Goal: Task Accomplishment & Management: Complete application form

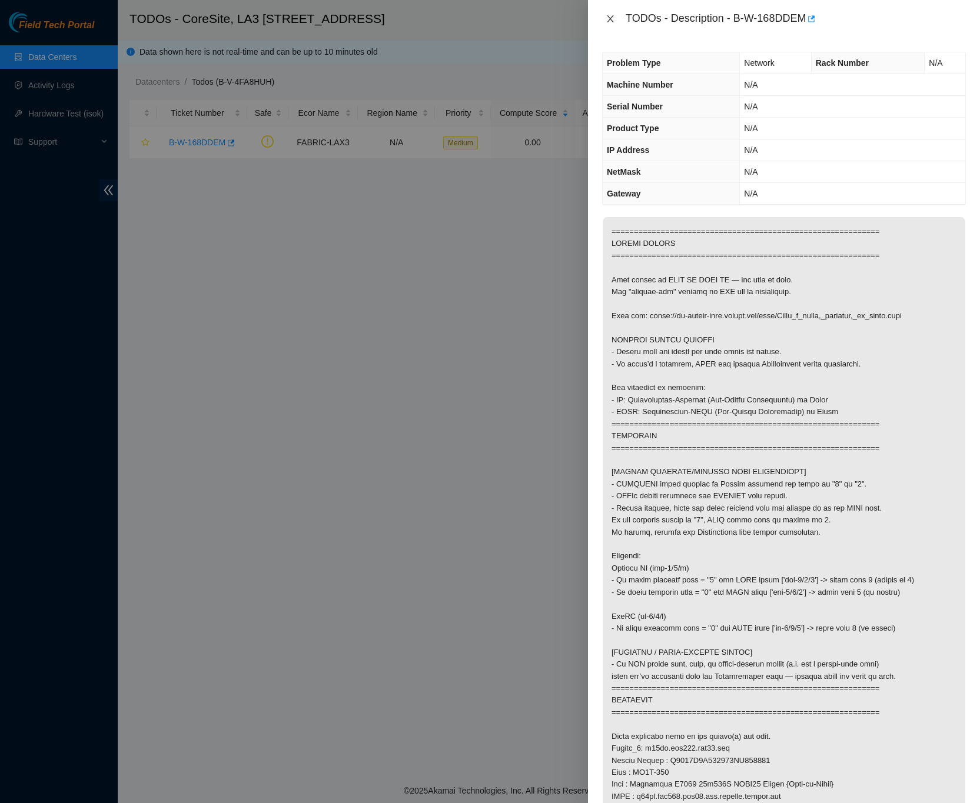
click at [611, 19] on icon "close" at bounding box center [610, 18] width 6 height 7
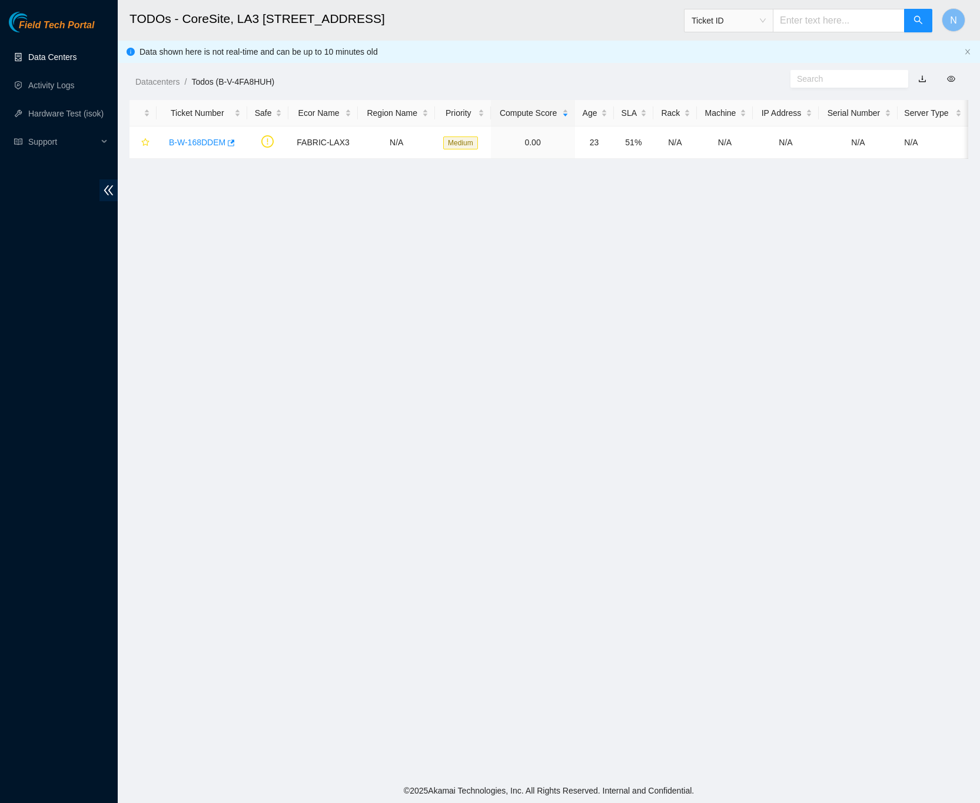
click at [71, 58] on link "Data Centers" at bounding box center [52, 56] width 48 height 9
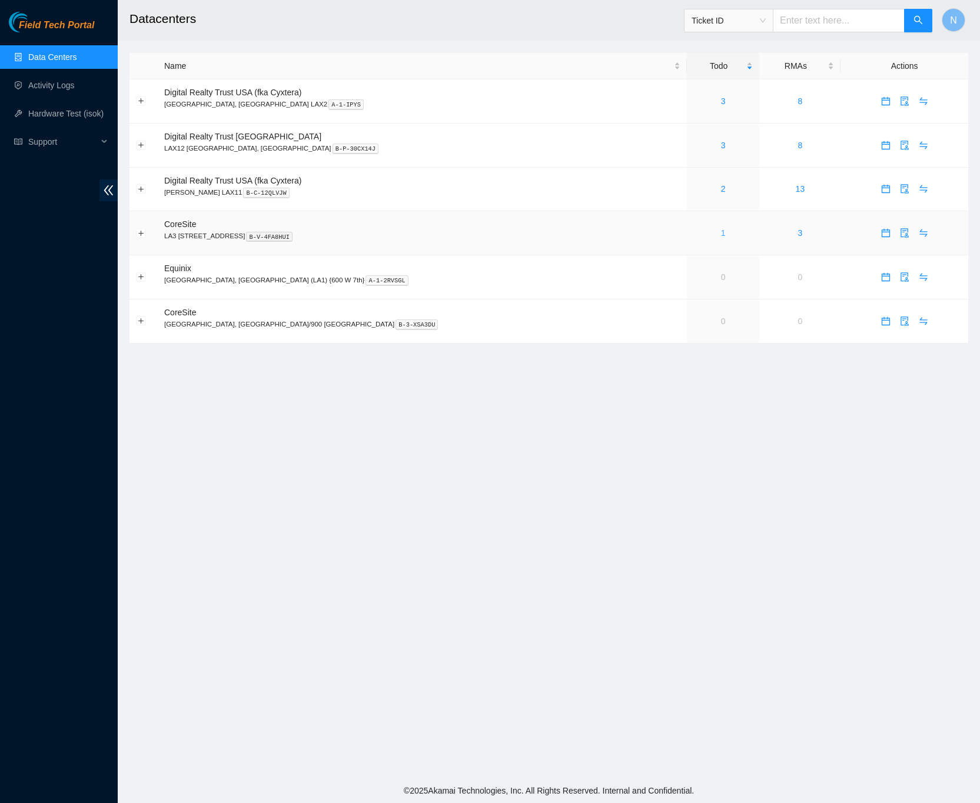
click at [721, 237] on link "1" at bounding box center [723, 232] width 5 height 9
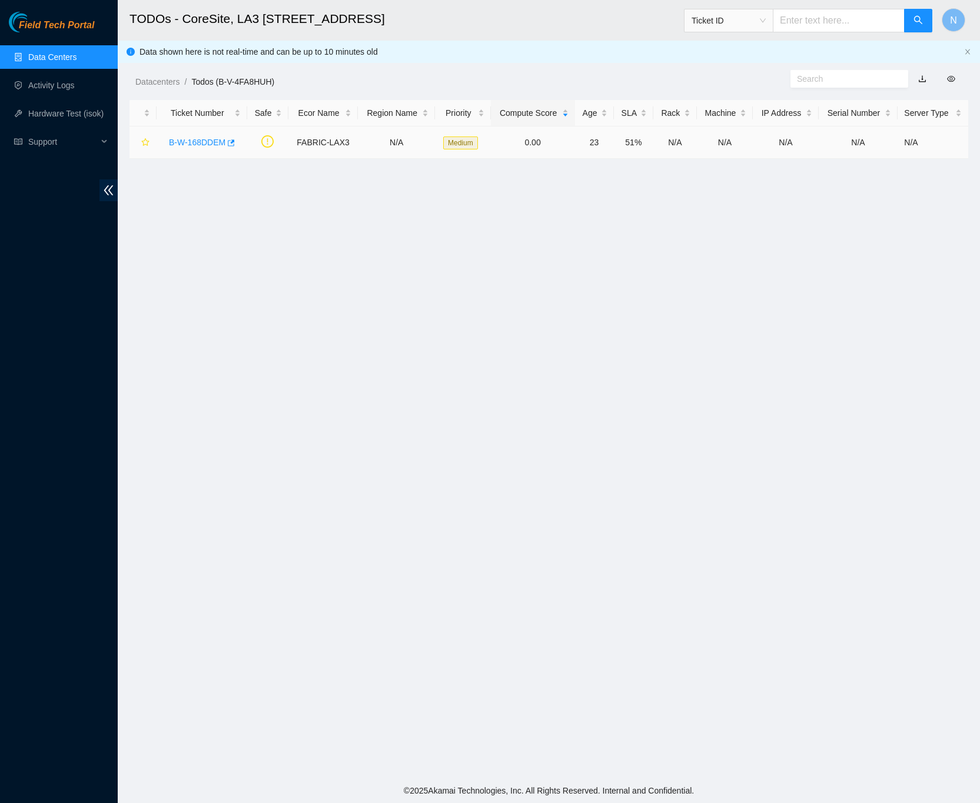
click at [195, 138] on link "B-W-168DDEM" at bounding box center [197, 142] width 56 height 9
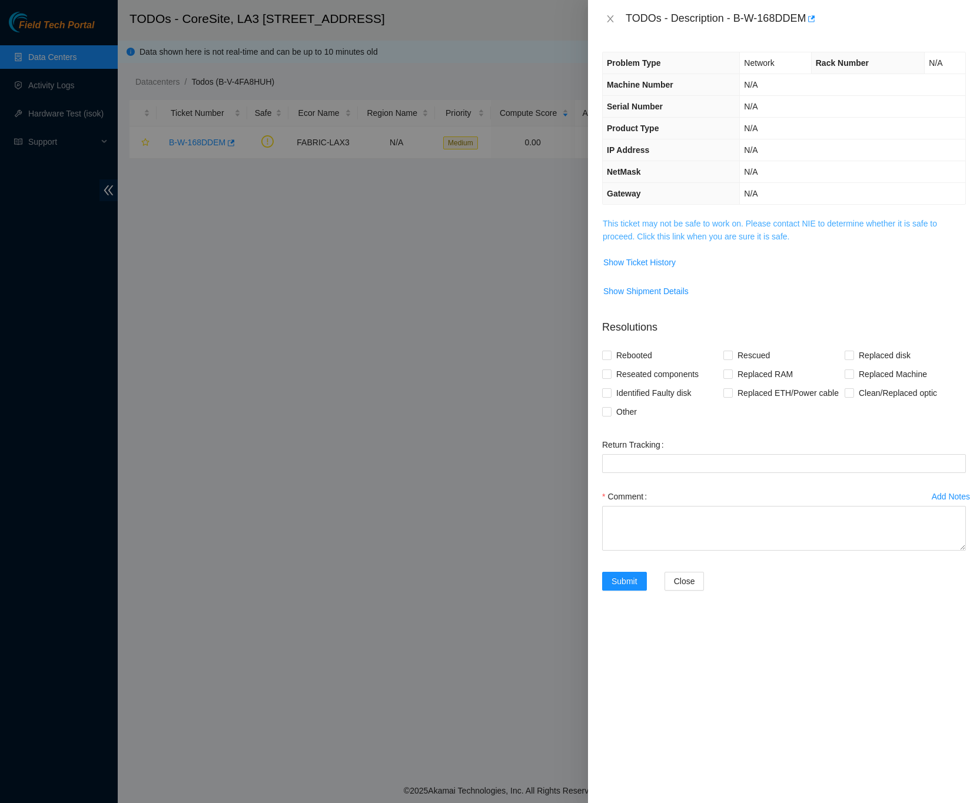
click at [844, 223] on link "This ticket may not be safe to work on. Please contact NIE to determine whether…" at bounding box center [770, 230] width 334 height 22
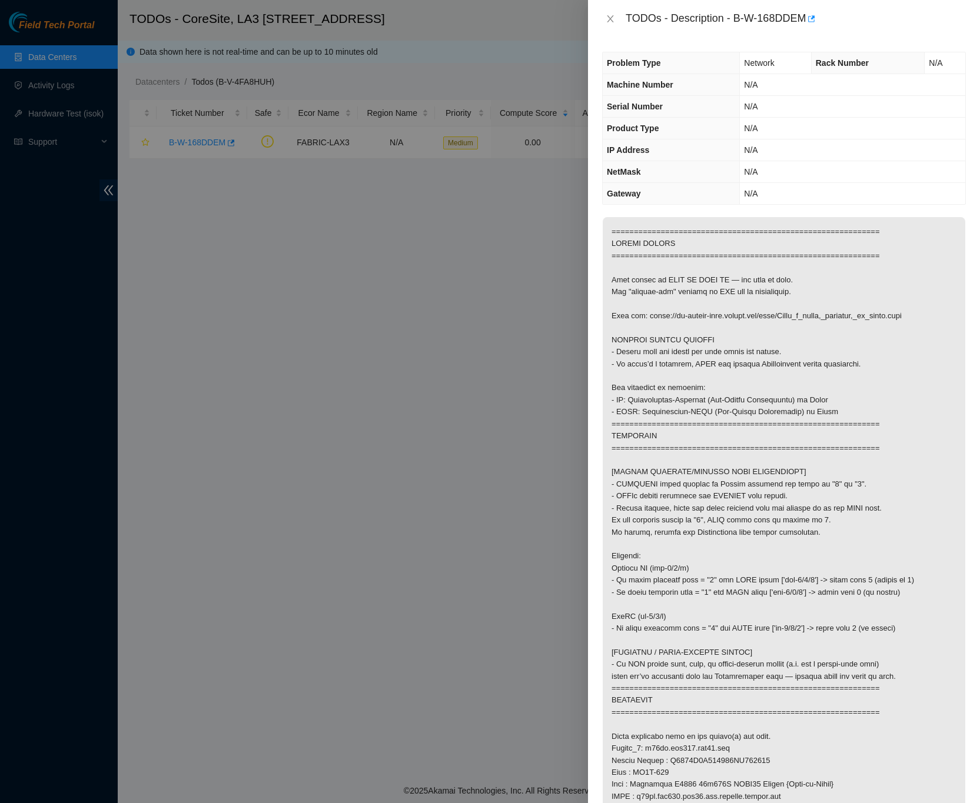
click at [963, 481] on div "Problem Type Network Rack Number N/A Machine Number N/A Serial Number N/A Produ…" at bounding box center [784, 421] width 392 height 766
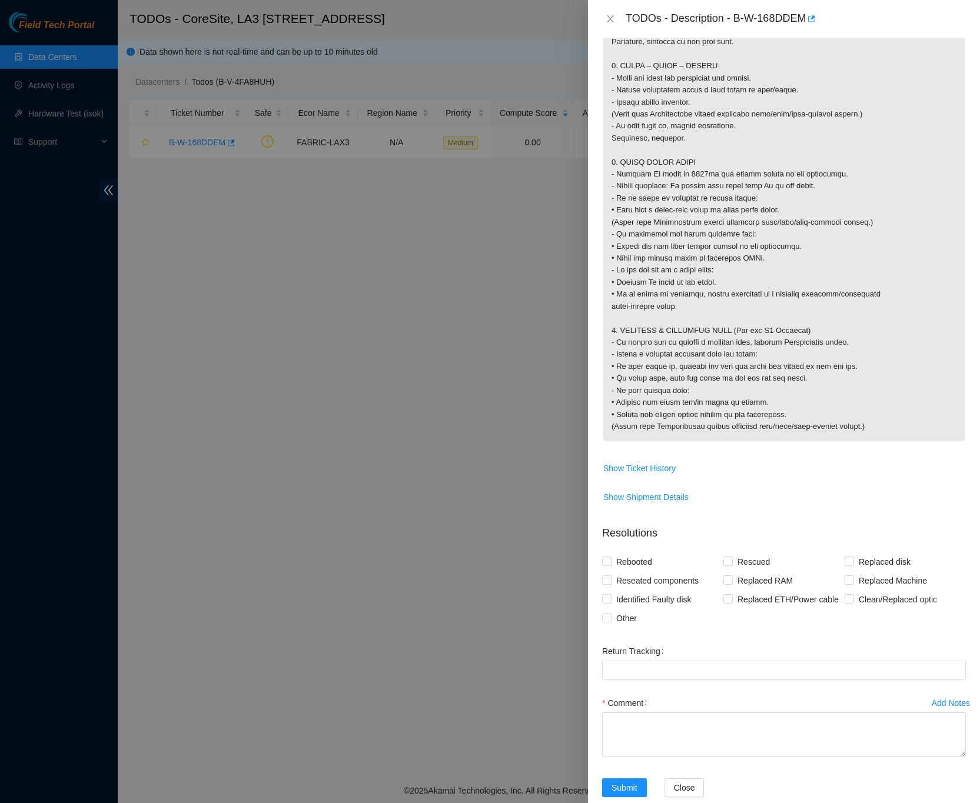
scroll to position [1021, 0]
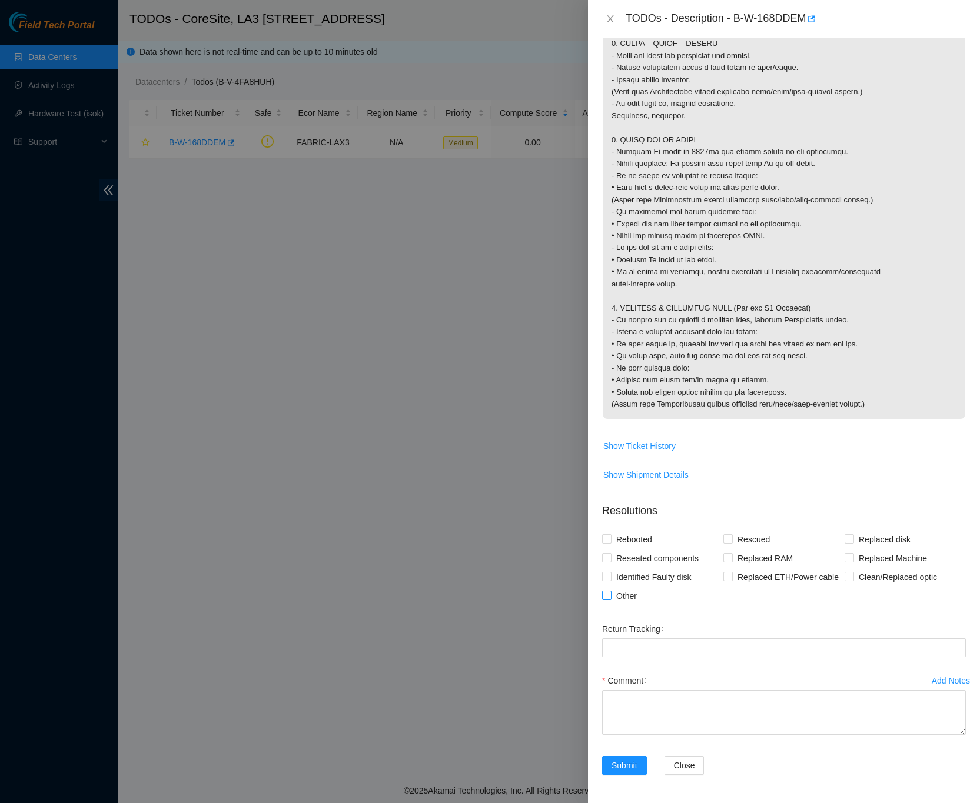
click at [610, 597] on input "Other" at bounding box center [606, 595] width 8 height 8
checkbox input "true"
click at [676, 691] on textarea "Comment" at bounding box center [784, 712] width 364 height 45
paste textarea "B-W-168DDEM Down port Router_1 -Confirmed rack and machine serial -Visually che…"
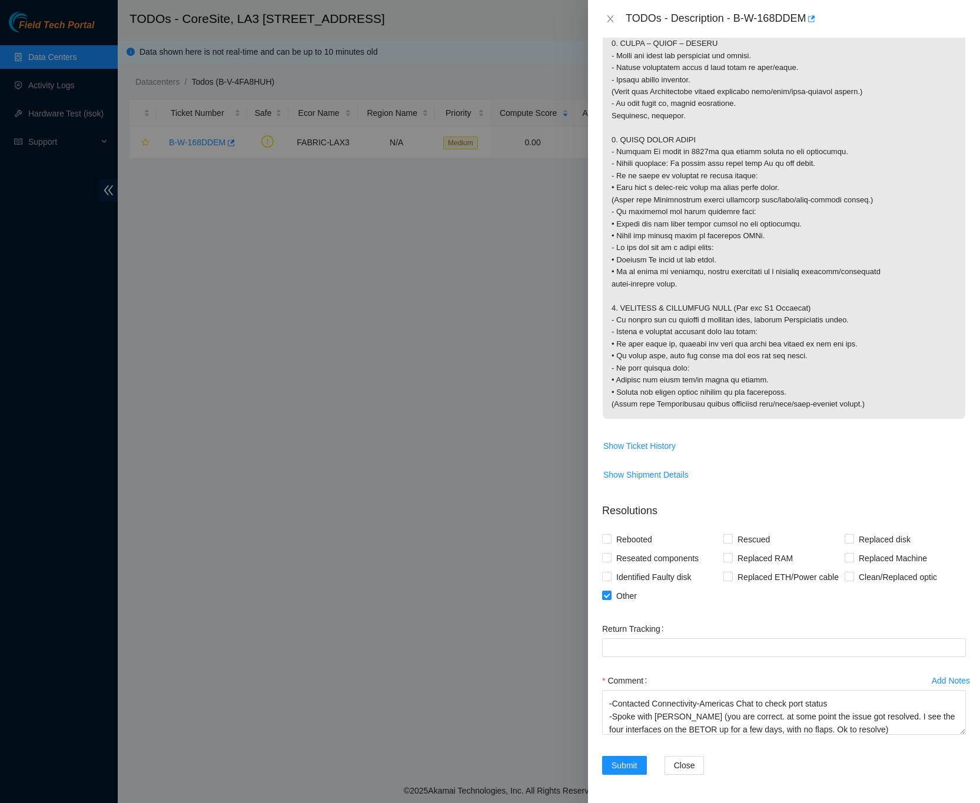
click at [964, 657] on div "Problem Type Network Rack Number N/A Machine Number N/A Serial Number N/A Produ…" at bounding box center [784, 421] width 392 height 766
drag, startPoint x: 948, startPoint y: 731, endPoint x: 948, endPoint y: 801, distance: 70.0
click at [949, 735] on textarea "B-W-168DDEM Down port Router_1 -Confirmed rack and machine serial -Visually che…" at bounding box center [784, 712] width 364 height 45
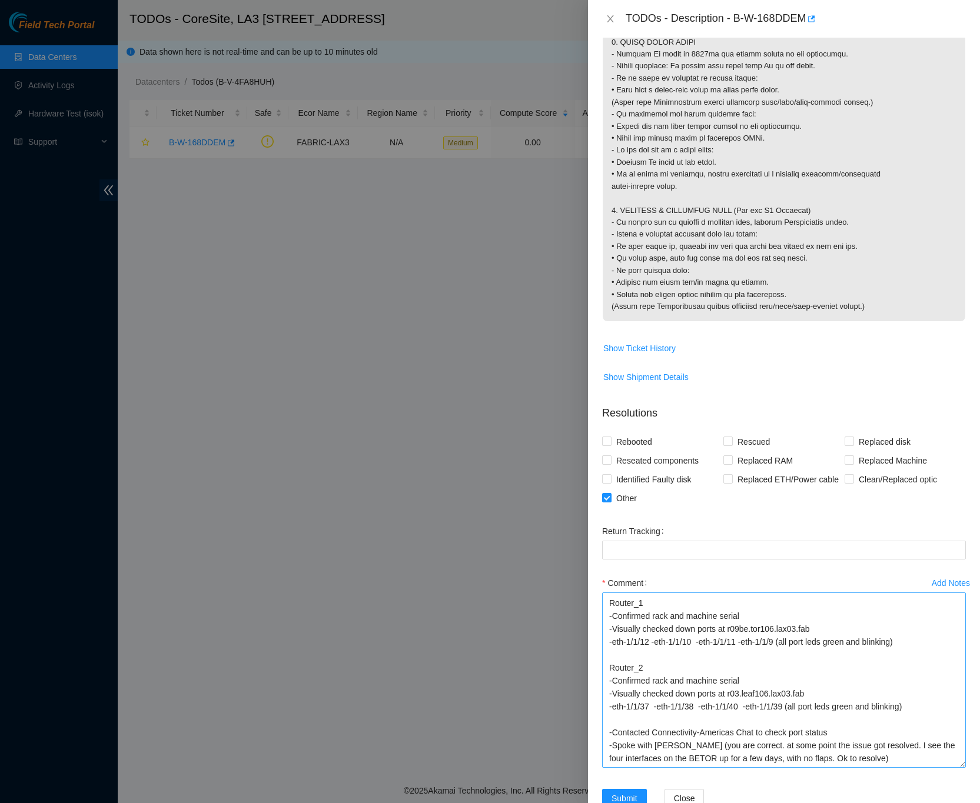
scroll to position [38, 0]
drag, startPoint x: 947, startPoint y: 735, endPoint x: 957, endPoint y: 784, distance: 49.9
click at [949, 768] on textarea "B-W-168DDEM Down port Router_1 -Confirmed rack and machine serial -Visually che…" at bounding box center [784, 680] width 364 height 175
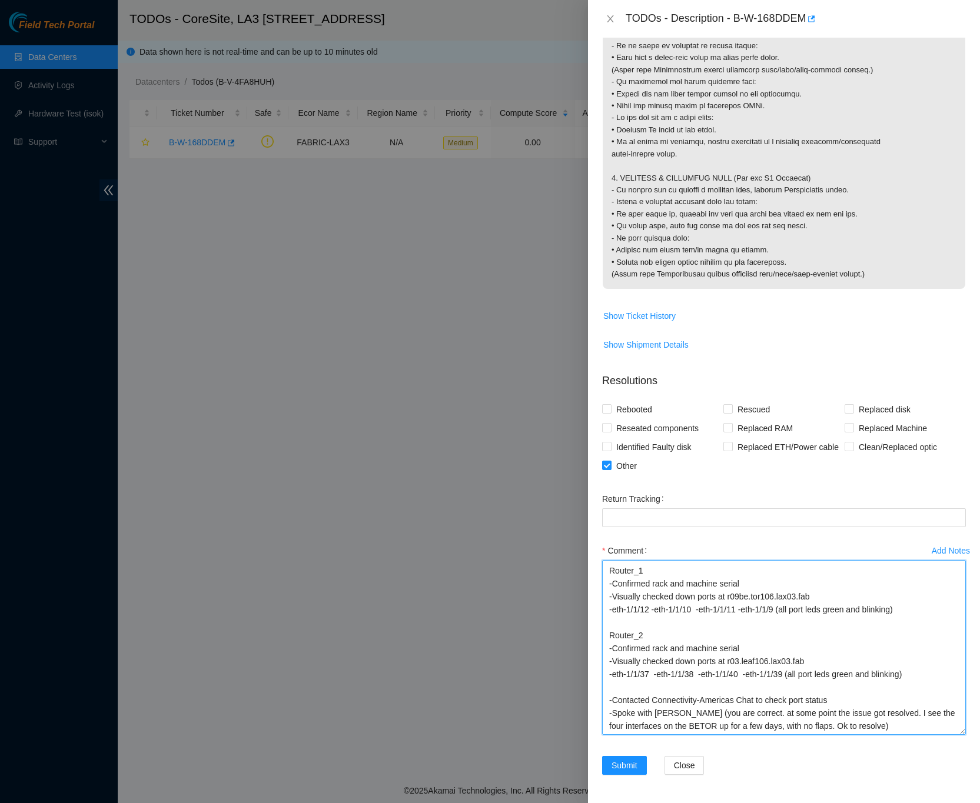
drag, startPoint x: 948, startPoint y: 733, endPoint x: 946, endPoint y: 756, distance: 23.0
click at [946, 756] on form "Resolutions Rebooted Rescued Replaced disk Reseated components Replaced RAM Rep…" at bounding box center [784, 576] width 364 height 425
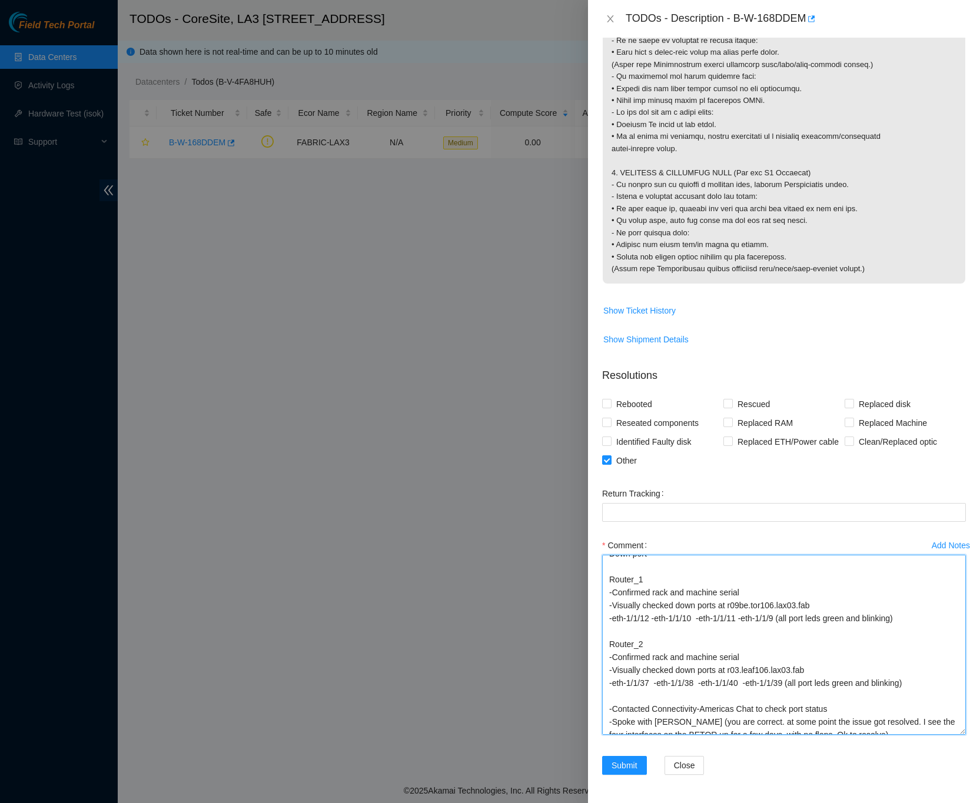
scroll to position [0, 0]
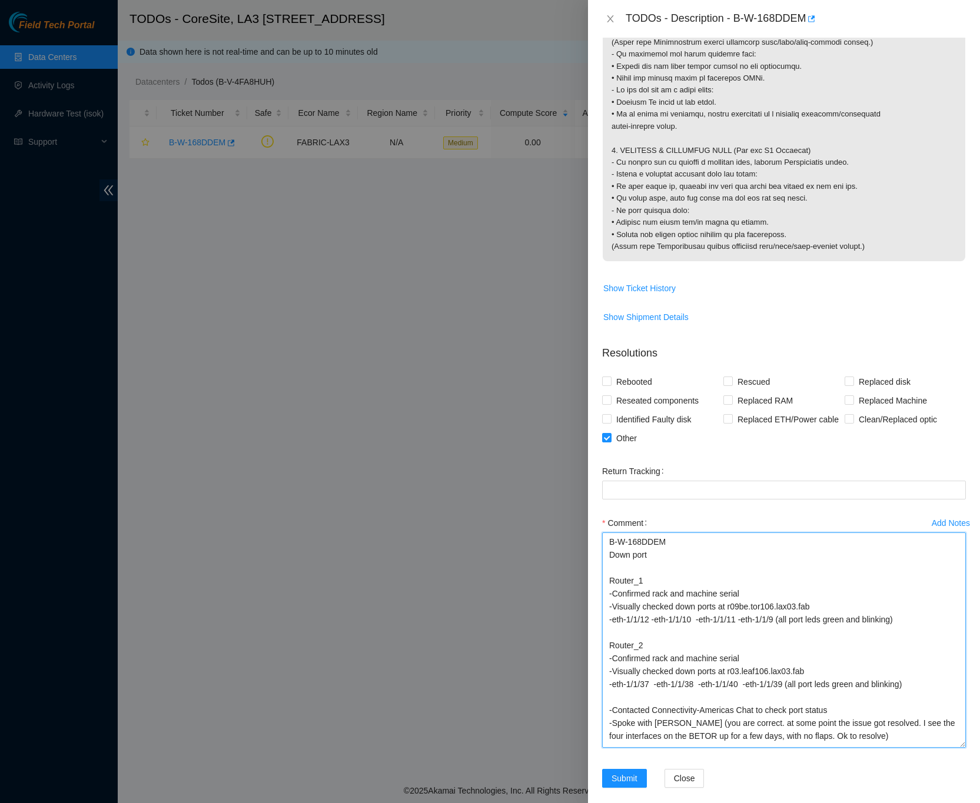
drag, startPoint x: 945, startPoint y: 729, endPoint x: 945, endPoint y: 770, distance: 40.6
click at [945, 748] on textarea "B-W-168DDEM Down port Router_1 -Confirmed rack and machine serial -Visually che…" at bounding box center [784, 640] width 364 height 215
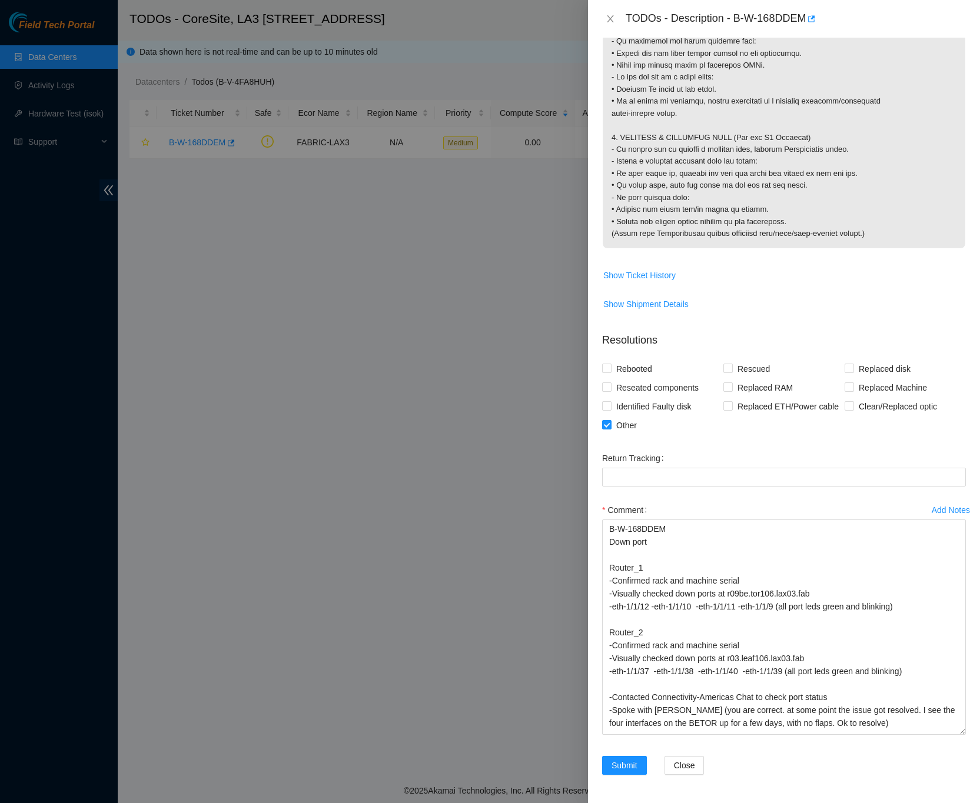
click at [943, 774] on div "Submit Close" at bounding box center [783, 772] width 373 height 33
click at [652, 546] on textarea "B-W-168DDEM Down port Router_1 -Confirmed rack and machine serial -Visually che…" at bounding box center [784, 627] width 364 height 215
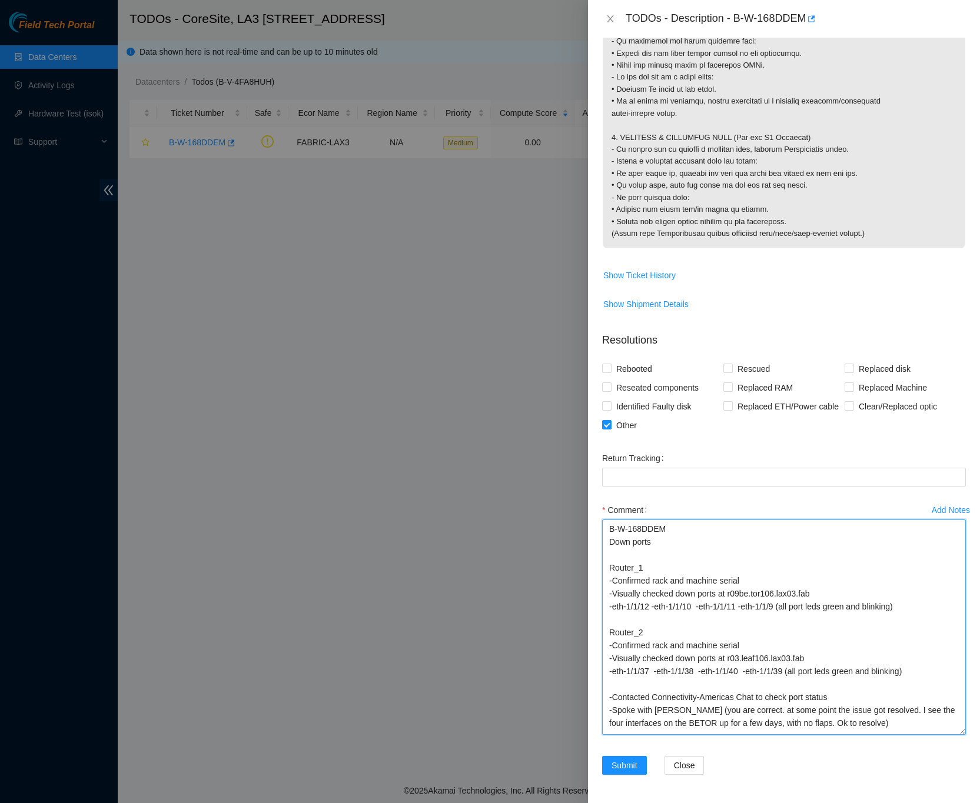
type textarea "B-W-168DDEM Down ports Router_1 -Confirmed rack and machine serial -Visually ch…"
click at [959, 650] on div "Problem Type Network Rack Number N/A Machine Number N/A Serial Number N/A Produ…" at bounding box center [784, 421] width 392 height 766
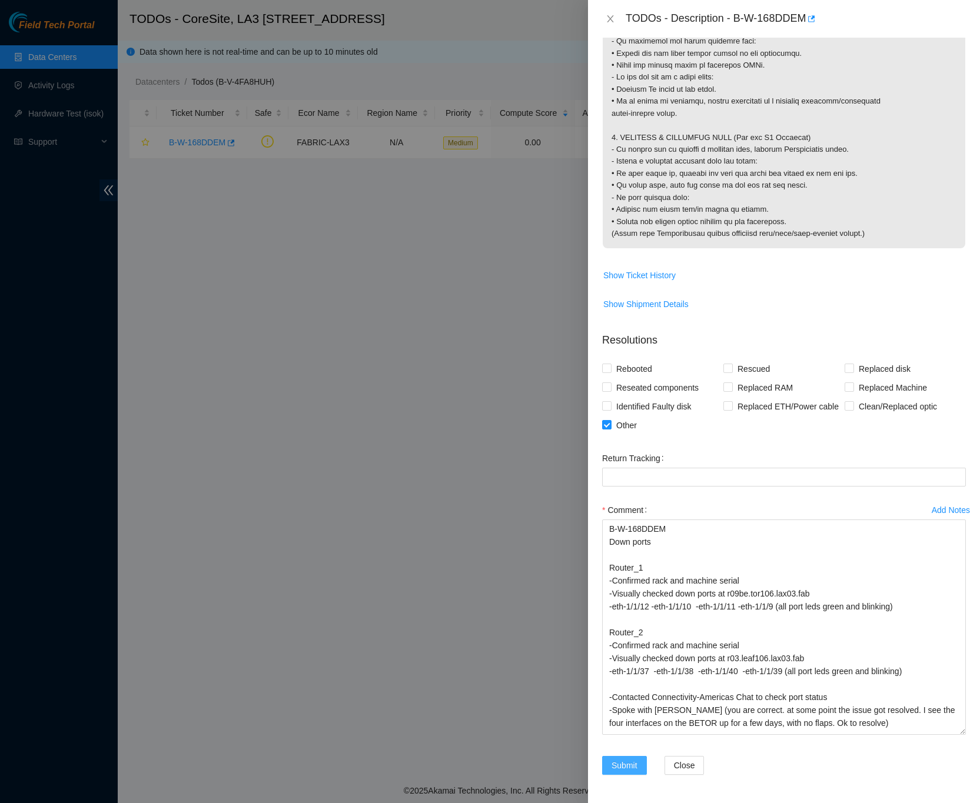
click at [639, 768] on button "Submit" at bounding box center [624, 765] width 45 height 19
